Goal: Navigation & Orientation: Find specific page/section

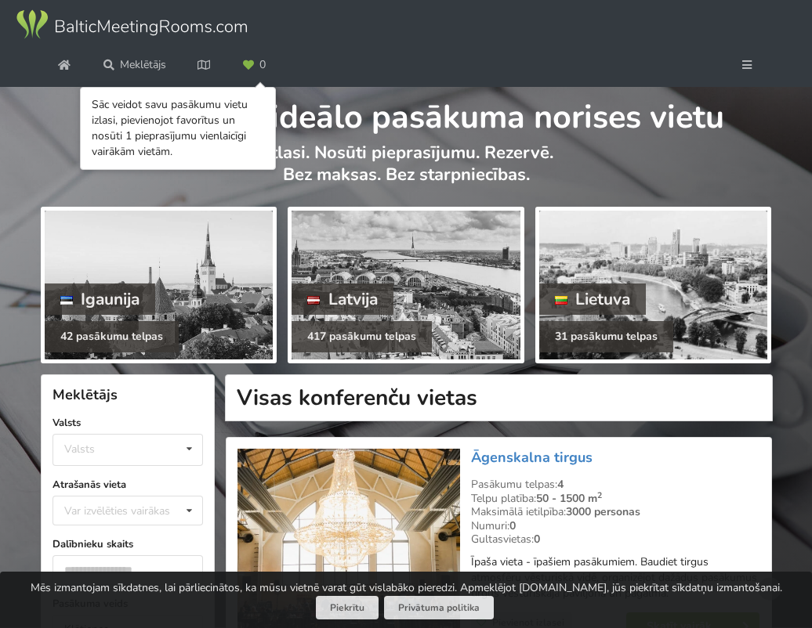
scroll to position [78, 0]
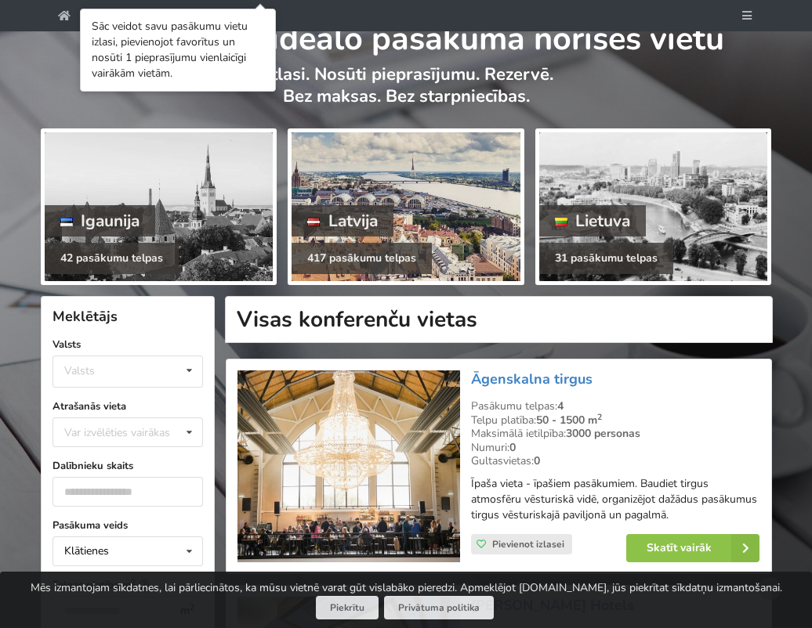
click at [362, 222] on div "Latvija" at bounding box center [342, 220] width 102 height 31
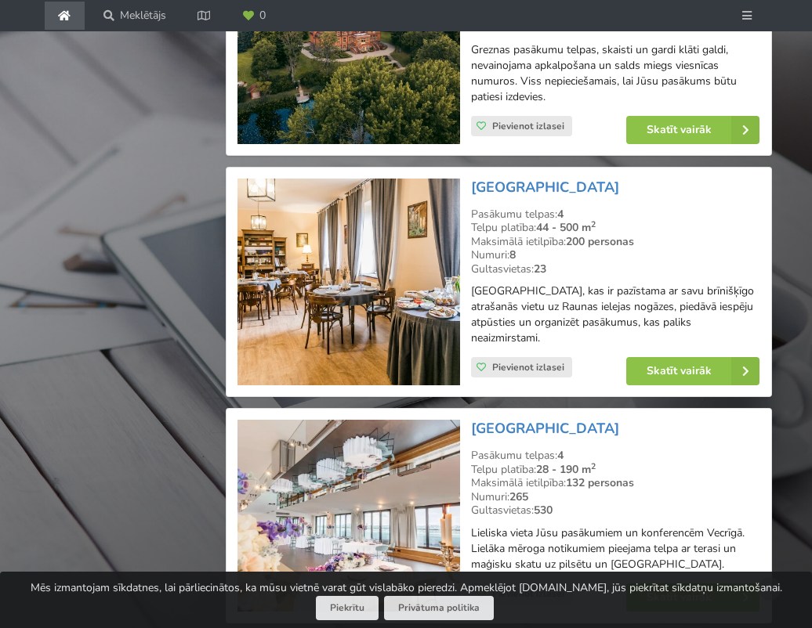
scroll to position [3682, 0]
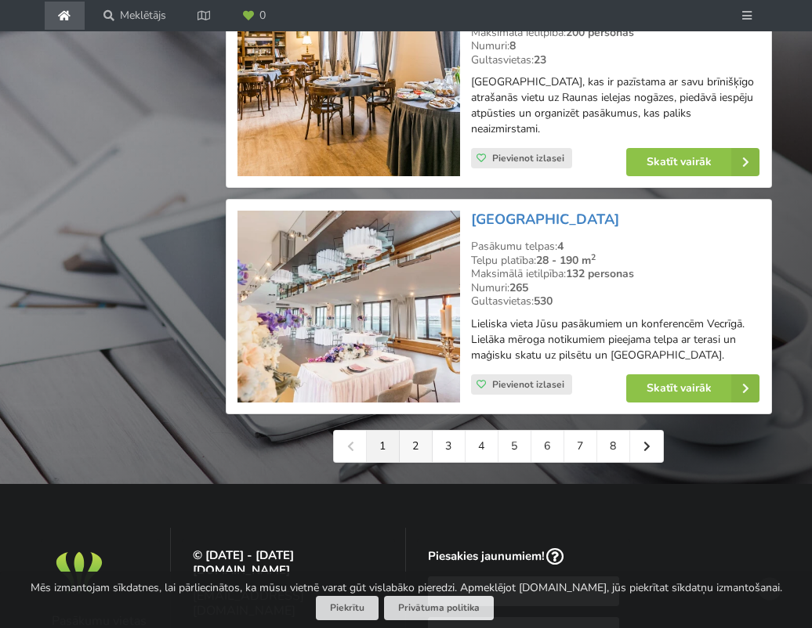
click at [417, 431] on link "2" at bounding box center [416, 446] width 33 height 31
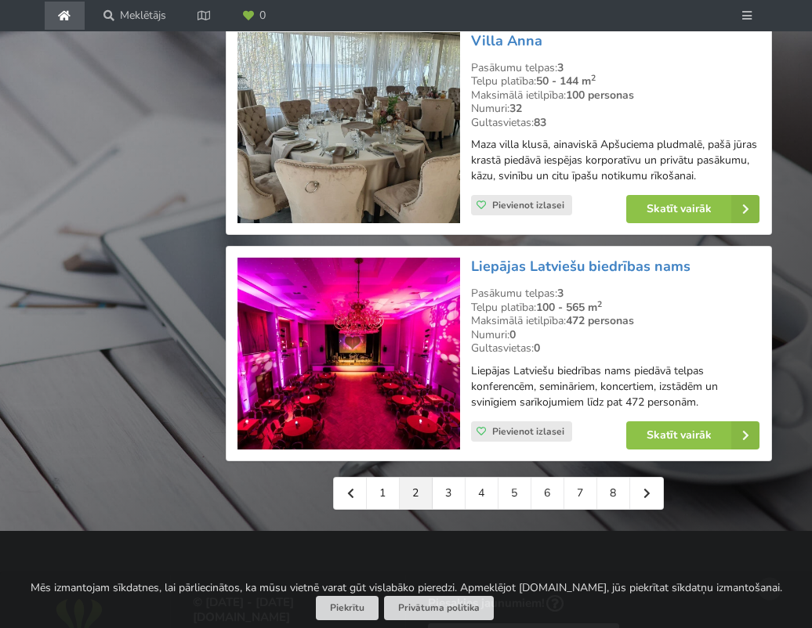
scroll to position [3839, 0]
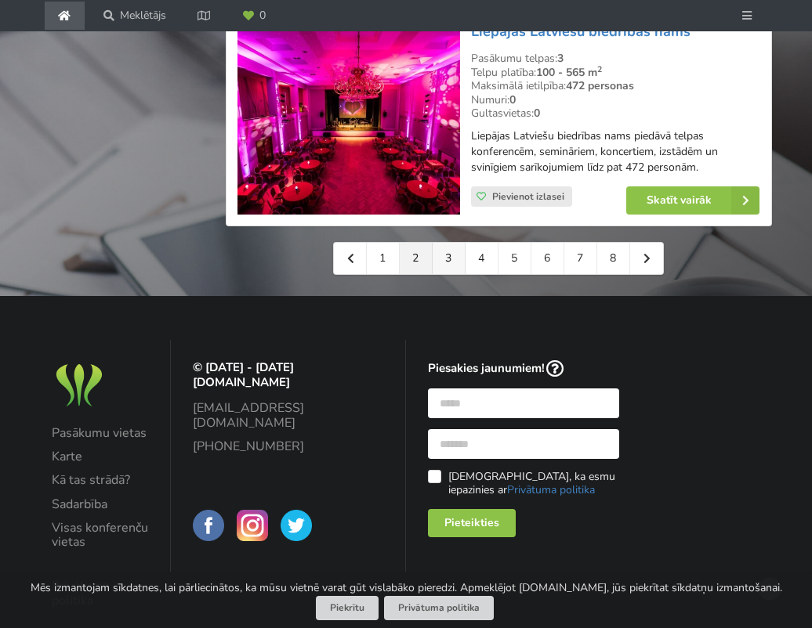
click at [449, 255] on link "3" at bounding box center [448, 258] width 33 height 31
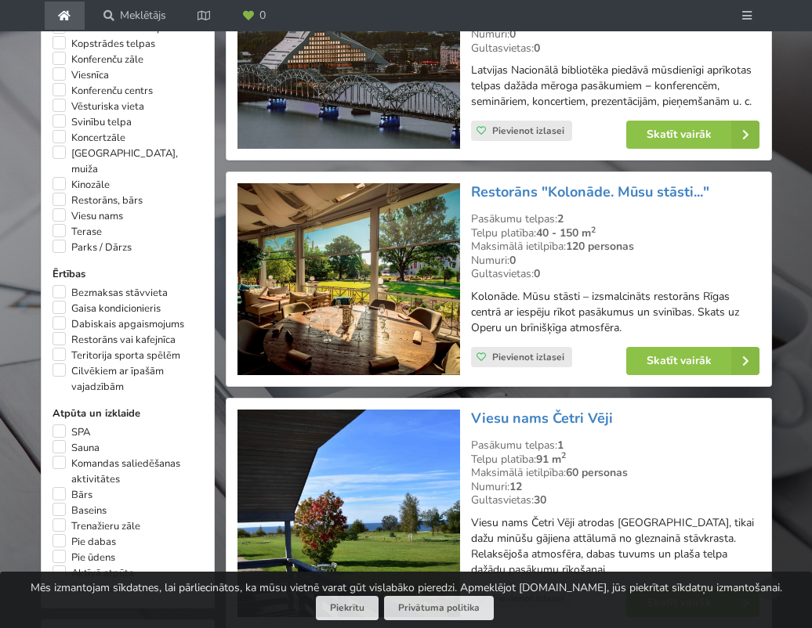
scroll to position [862, 0]
